Goal: Find contact information

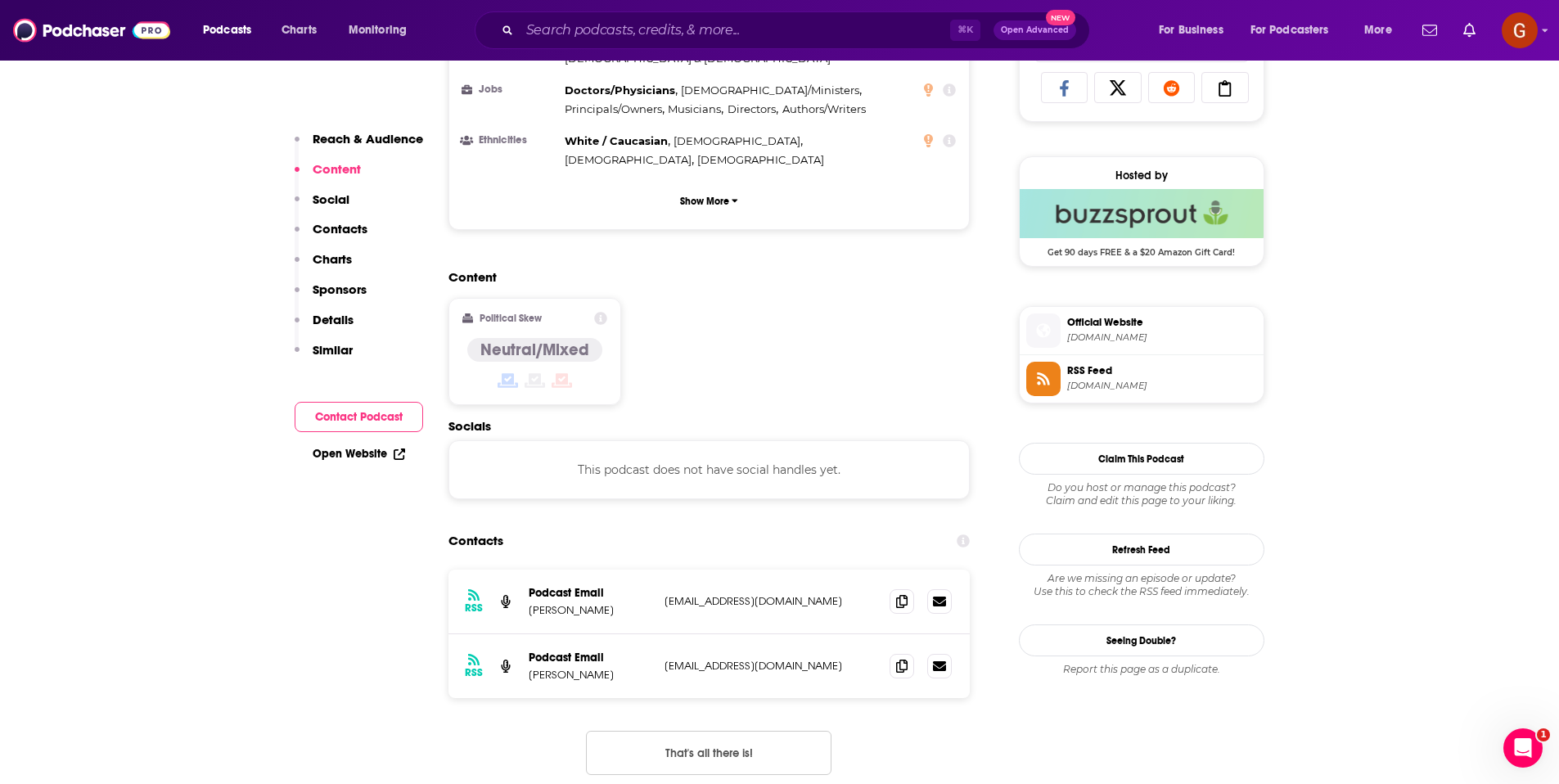
scroll to position [1103, 0]
click at [539, 602] on p "[PERSON_NAME]" at bounding box center [590, 609] width 123 height 14
copy p "[PERSON_NAME]"
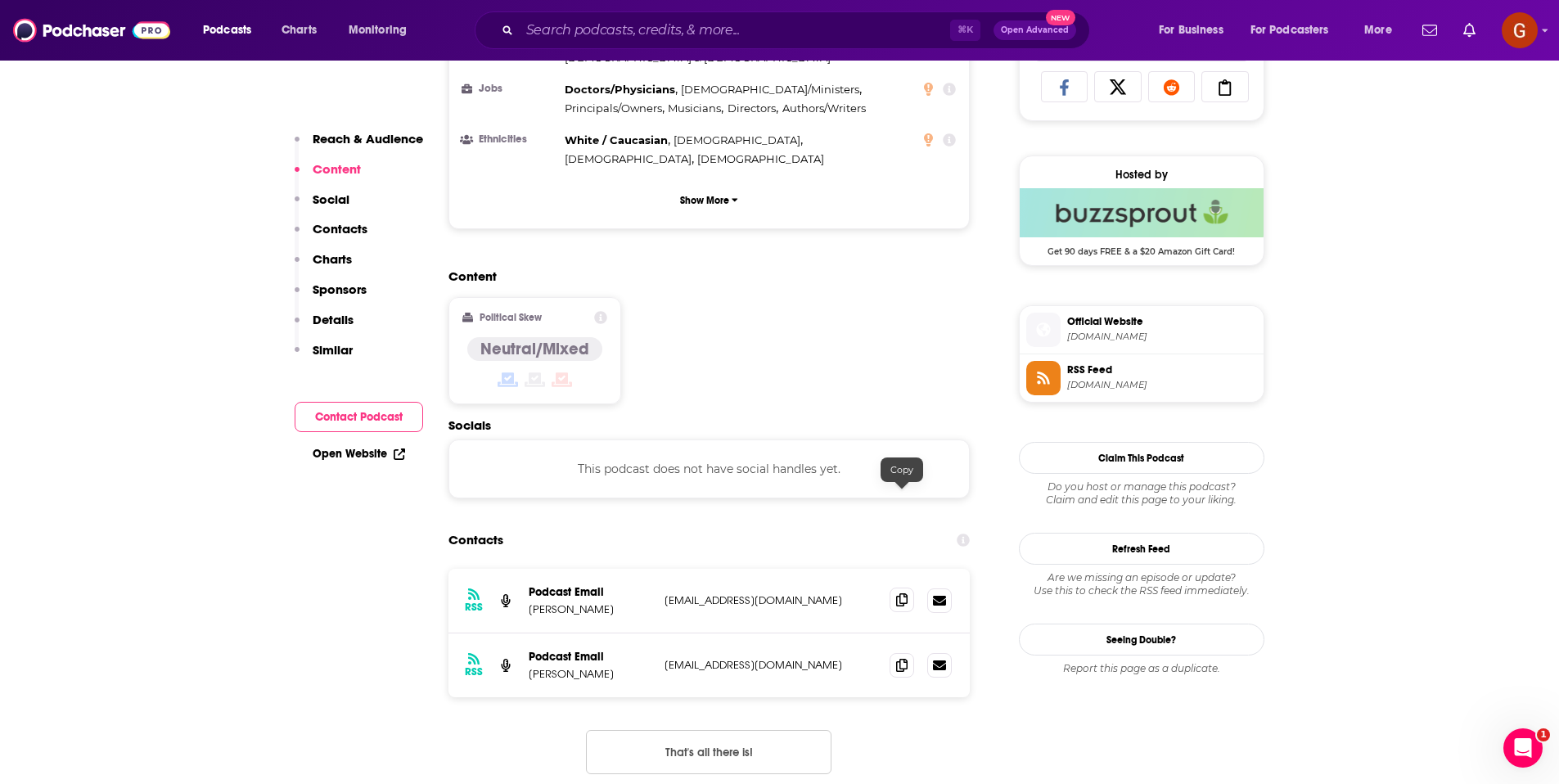
click at [908, 588] on span at bounding box center [902, 600] width 25 height 25
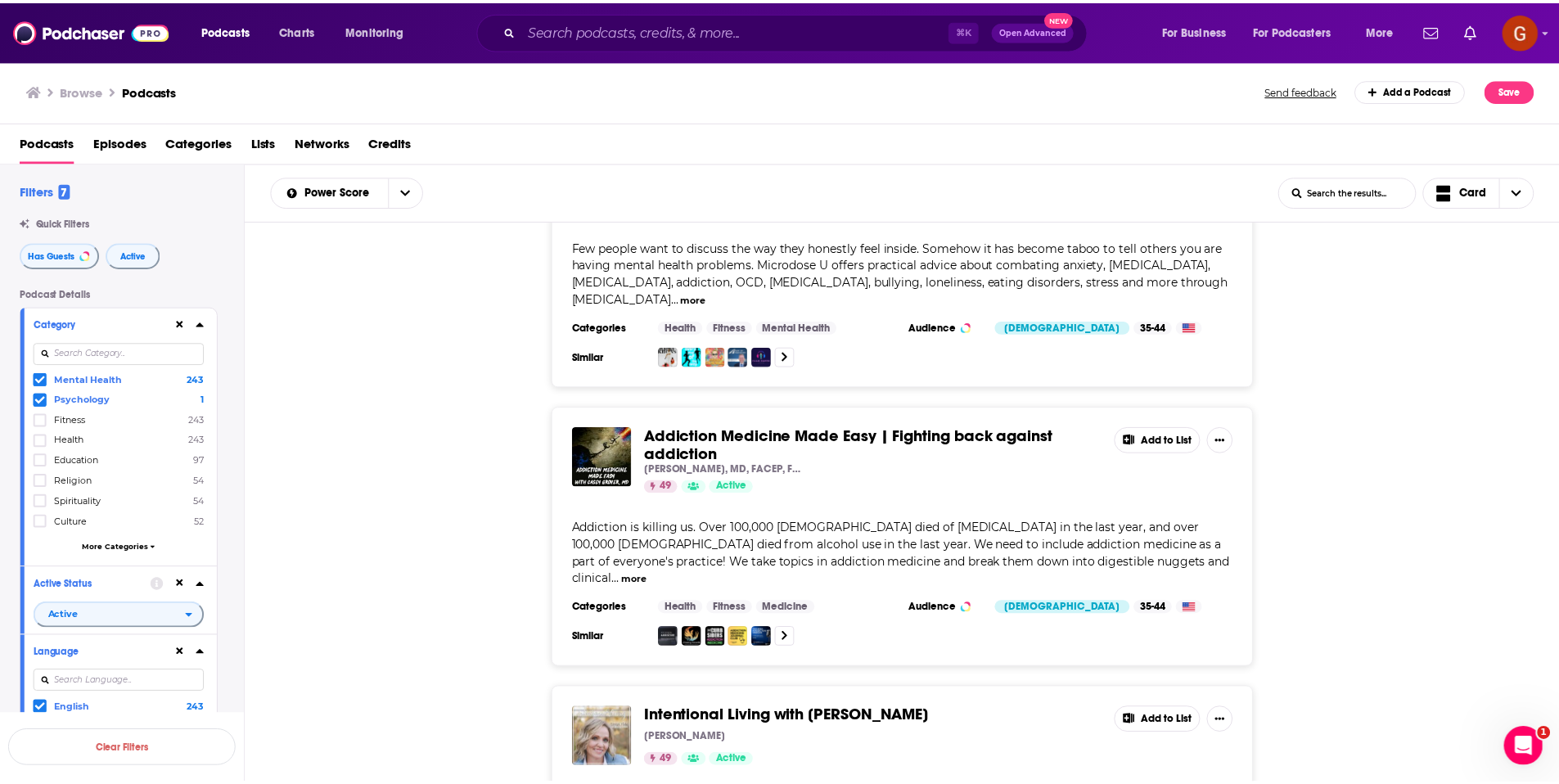
scroll to position [1474, 0]
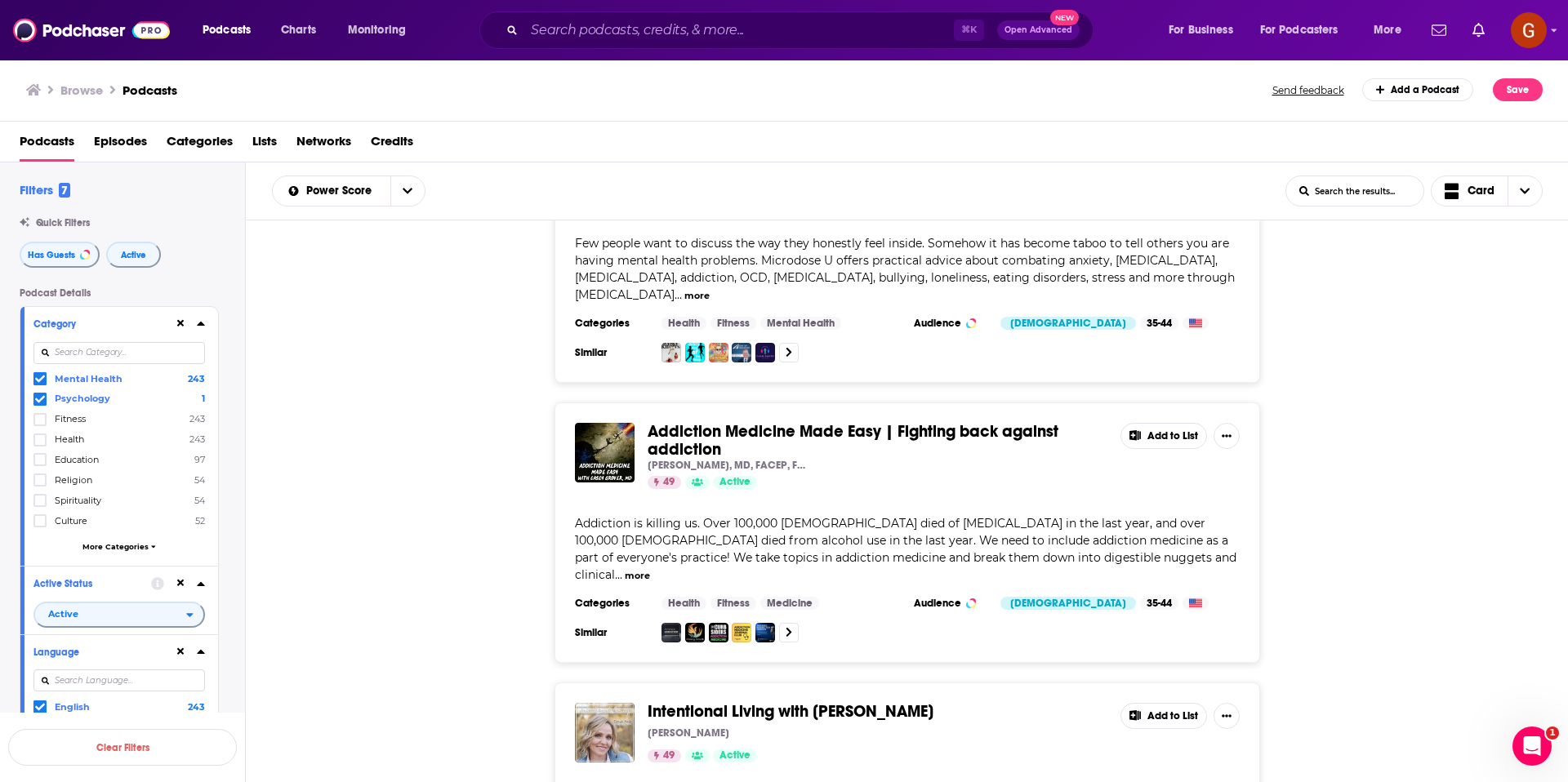
click at [671, 421] on span "Addiction Medicine Made Easy | Fighting back against addiction" at bounding box center [853, 440] width 411 height 39
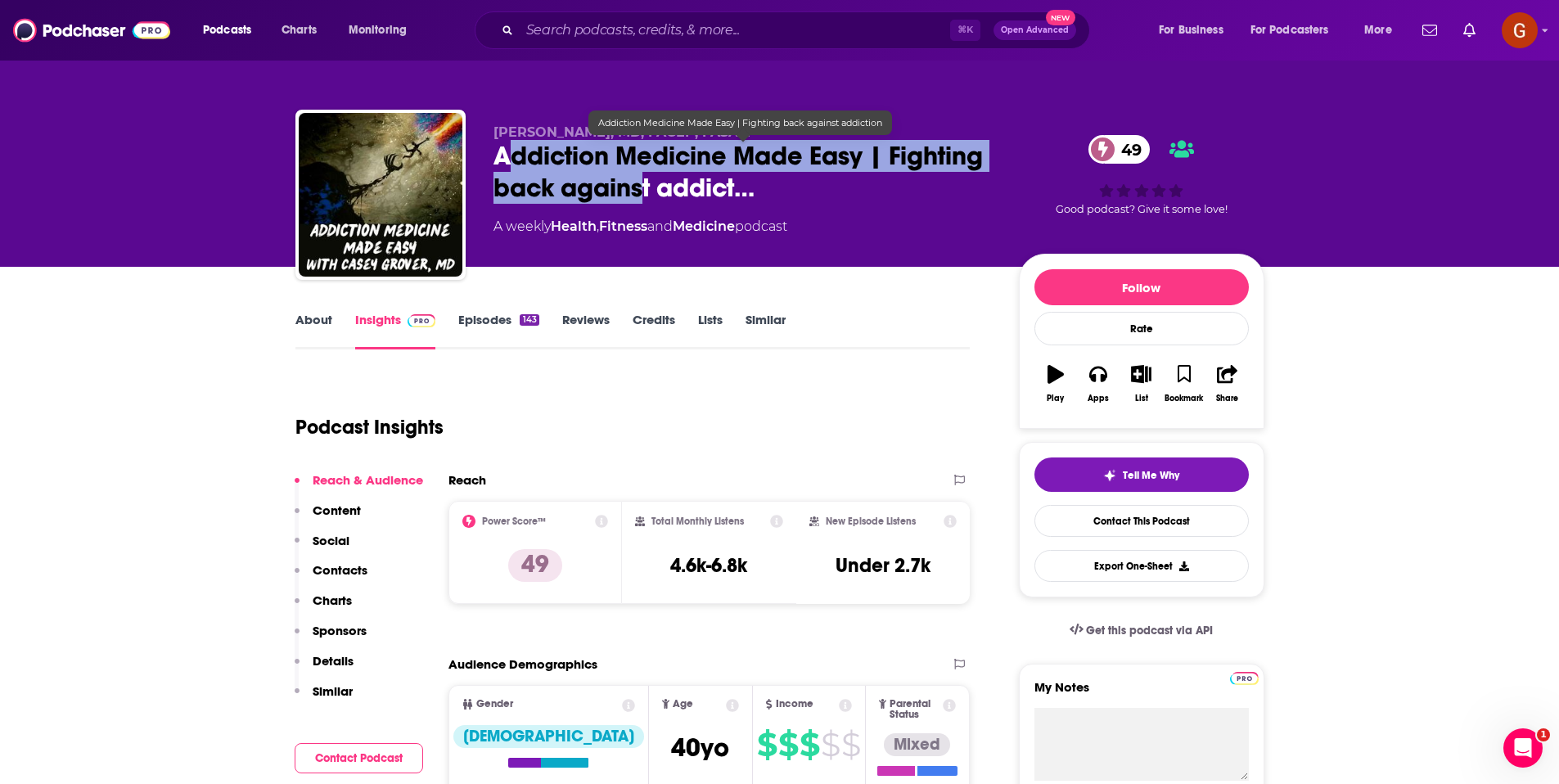
drag, startPoint x: 502, startPoint y: 156, endPoint x: 635, endPoint y: 195, distance: 138.6
click at [639, 195] on span "Addiction Medicine Made Easy | Fighting back against addict…" at bounding box center [743, 172] width 499 height 64
drag, startPoint x: 495, startPoint y: 153, endPoint x: 654, endPoint y: 182, distance: 161.6
click at [654, 182] on span "Addiction Medicine Made Easy | Fighting back against addict…" at bounding box center [743, 172] width 499 height 64
copy h2 "Addiction Medicine Made Easy | Fighting back against"
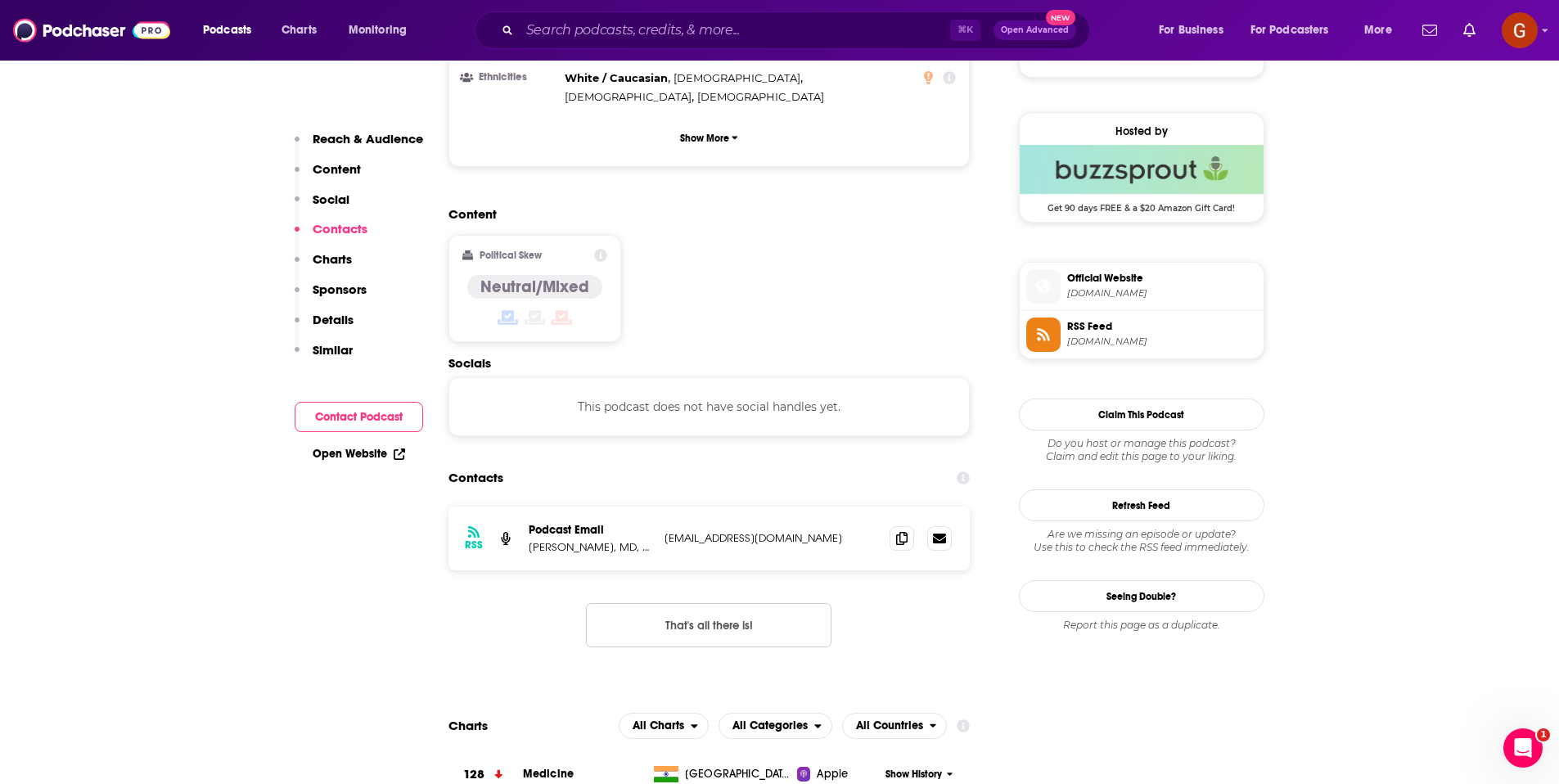
scroll to position [1335, 0]
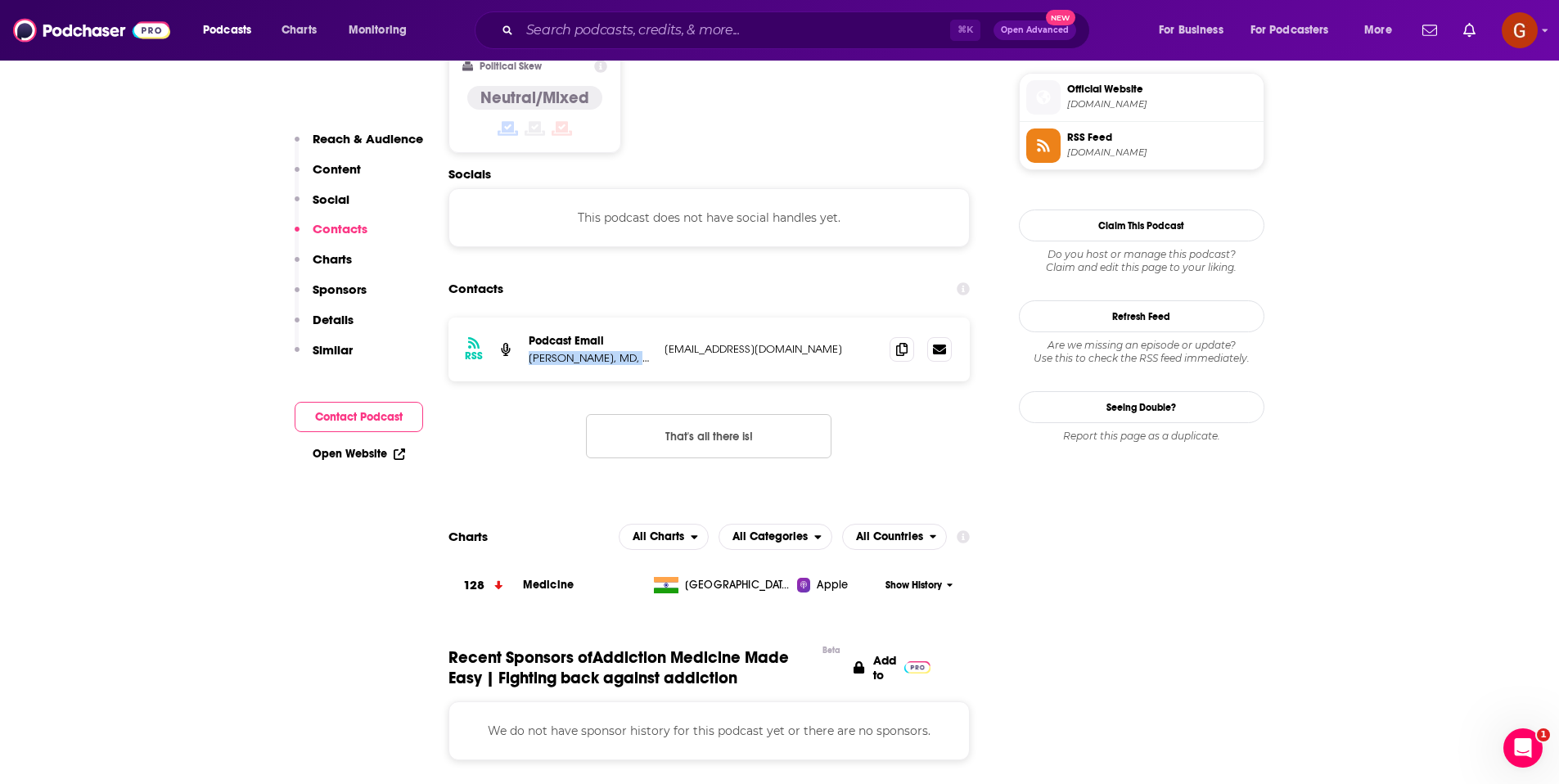
drag, startPoint x: 525, startPoint y: 275, endPoint x: 614, endPoint y: 282, distance: 89.3
click at [614, 318] on div "RSS Podcast Email [PERSON_NAME], MD, FACEP, FASAM [EMAIL_ADDRESS][DOMAIN_NAME] …" at bounding box center [710, 350] width 522 height 64
copy p "[PERSON_NAME], MD, FACEP, FASAM"
click at [896, 342] on icon at bounding box center [902, 348] width 12 height 13
